Goal: Task Accomplishment & Management: Manage account settings

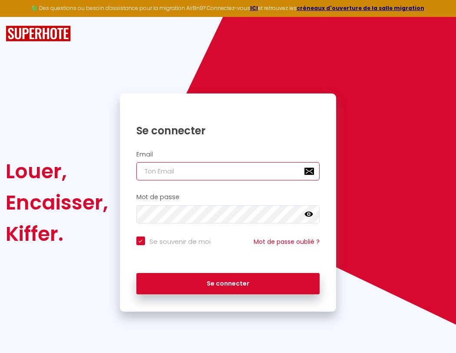
type input "s"
checkbox input "true"
type input "su"
checkbox input "true"
type input "sup"
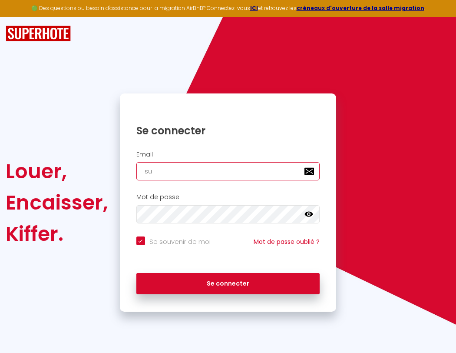
checkbox input "true"
type input "supe"
checkbox input "true"
type input "super"
checkbox input "true"
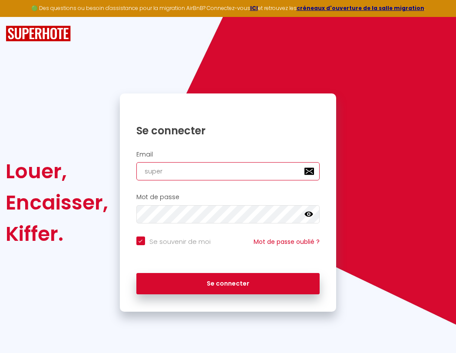
type input "superb"
checkbox input "true"
type input "s"
checkbox input "true"
type input "su"
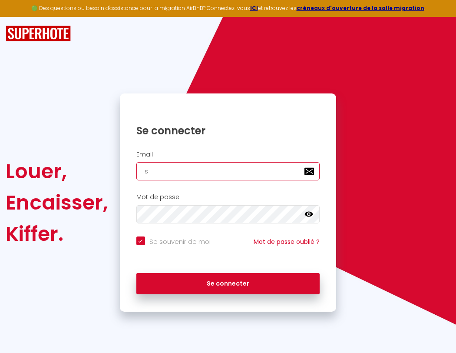
checkbox input "true"
type input "sup"
checkbox input "true"
type input "supe"
checkbox input "true"
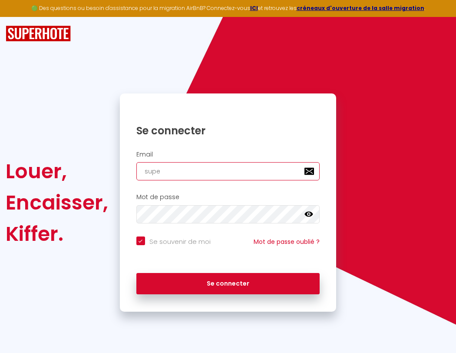
type input "super"
checkbox input "true"
type input "superb"
checkbox input "true"
type input "superbo"
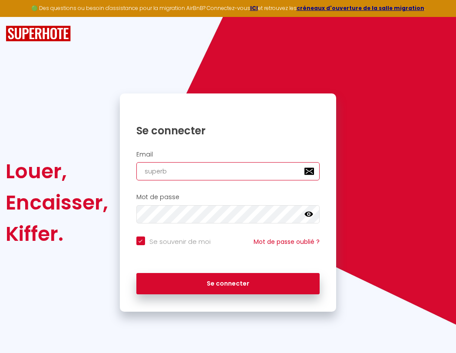
checkbox input "true"
type input "s"
checkbox input "true"
type input "su"
checkbox input "true"
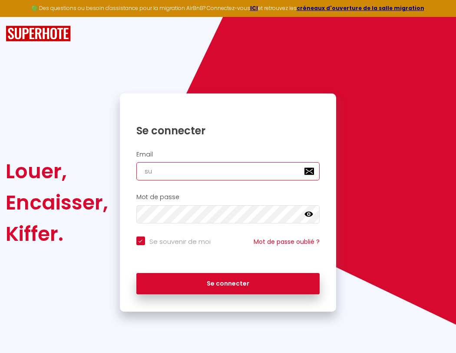
type input "sup"
checkbox input "true"
type input "supe"
checkbox input "true"
type input "super"
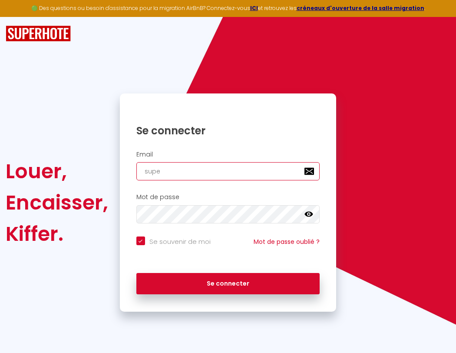
checkbox input "true"
type input "superb"
checkbox input "true"
type input "superbordeaux@gmai"
checkbox input "true"
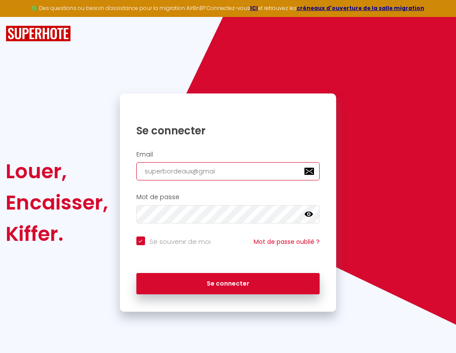
type input "superbo"
checkbox input "true"
